Goal: Task Accomplishment & Management: Use online tool/utility

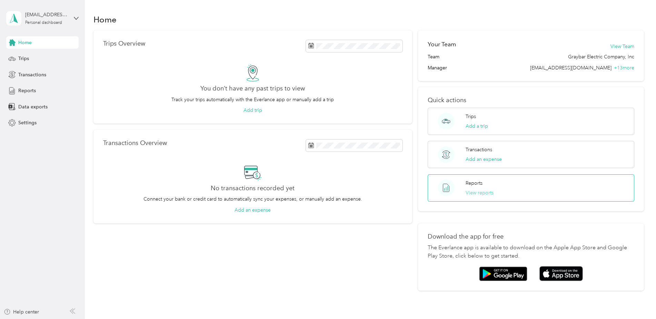
click at [479, 192] on button "View reports" at bounding box center [480, 192] width 28 height 7
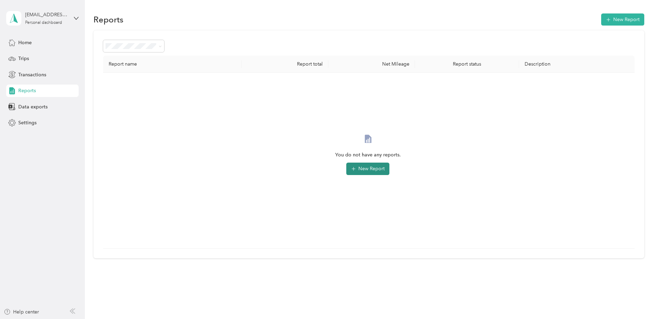
click at [379, 168] on button "New Report" at bounding box center [367, 168] width 43 height 12
